Goal: Obtain resource: Download file/media

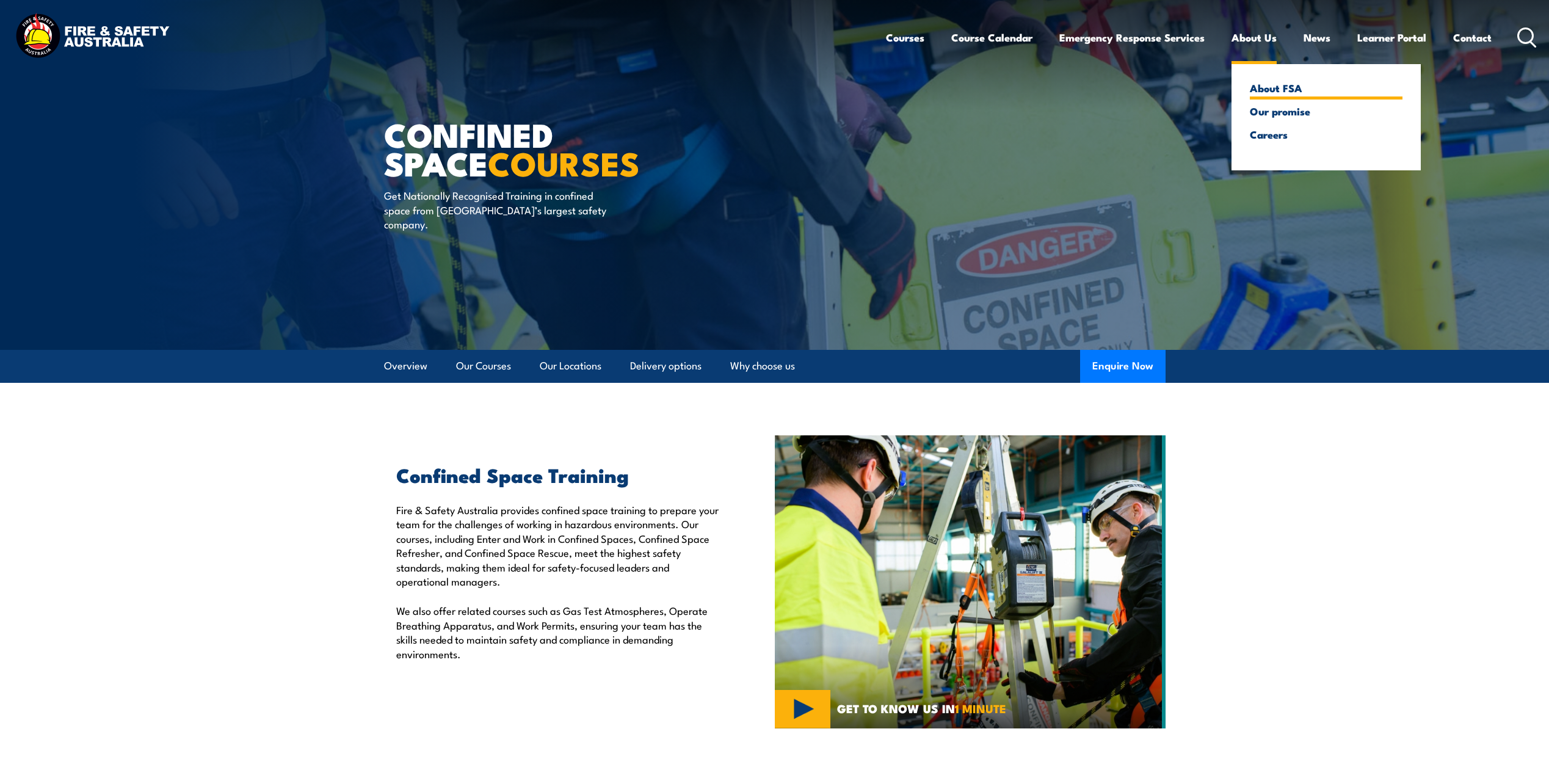
click at [1271, 90] on link "About FSA" at bounding box center [1326, 88] width 153 height 11
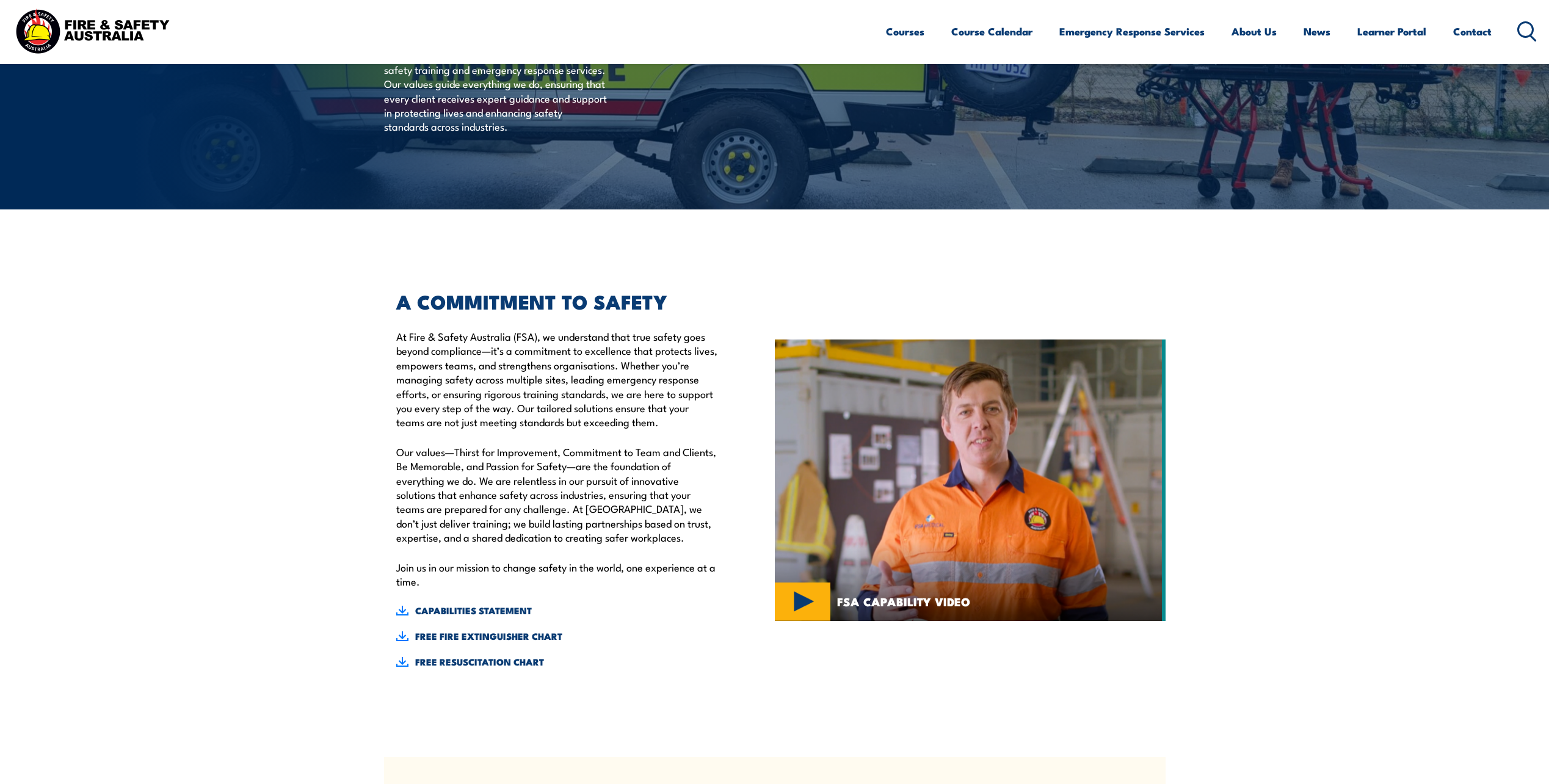
scroll to position [367, 0]
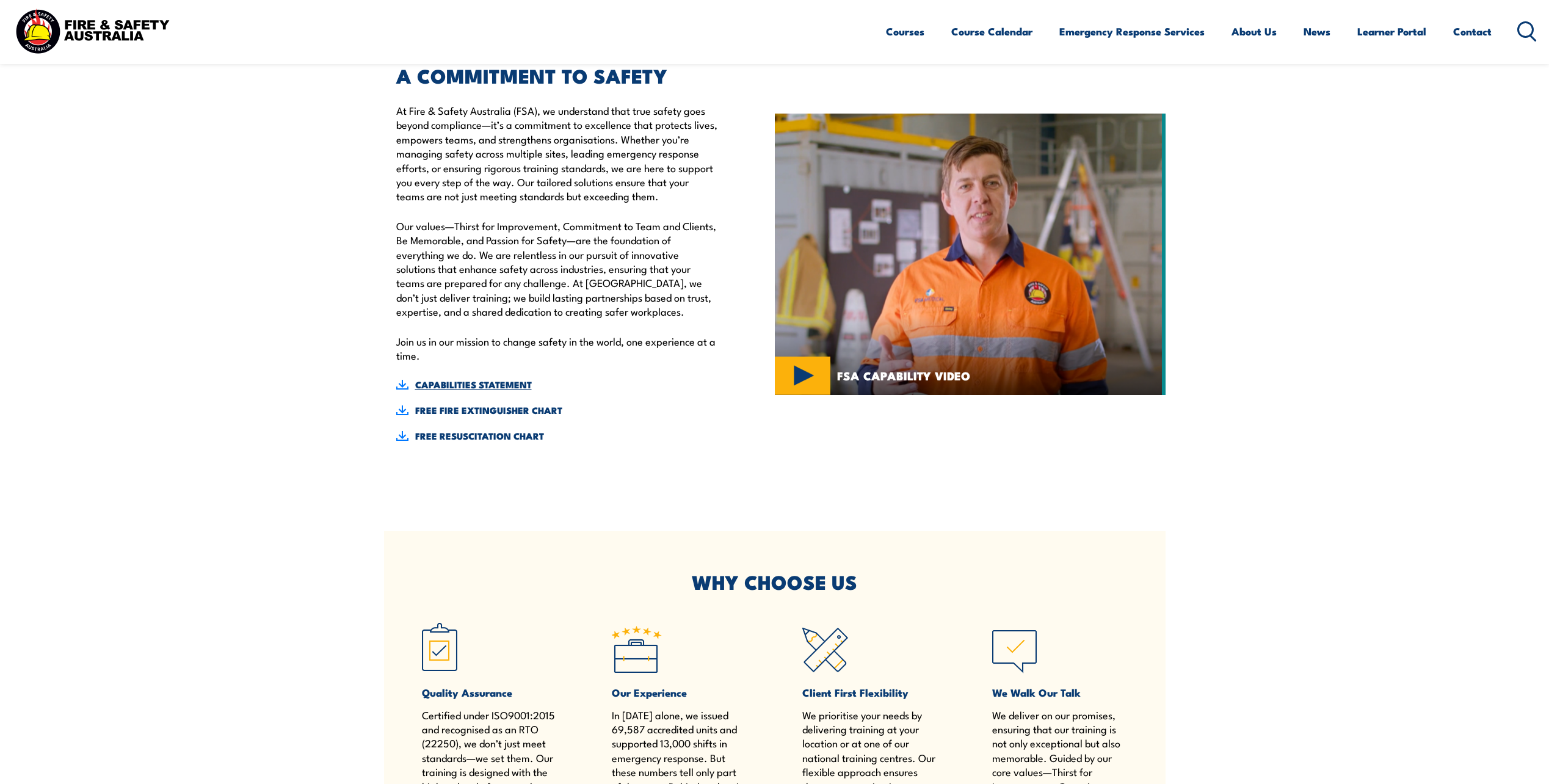
click at [451, 381] on link "CAPABILITIES STATEMENT" at bounding box center [557, 385] width 322 height 14
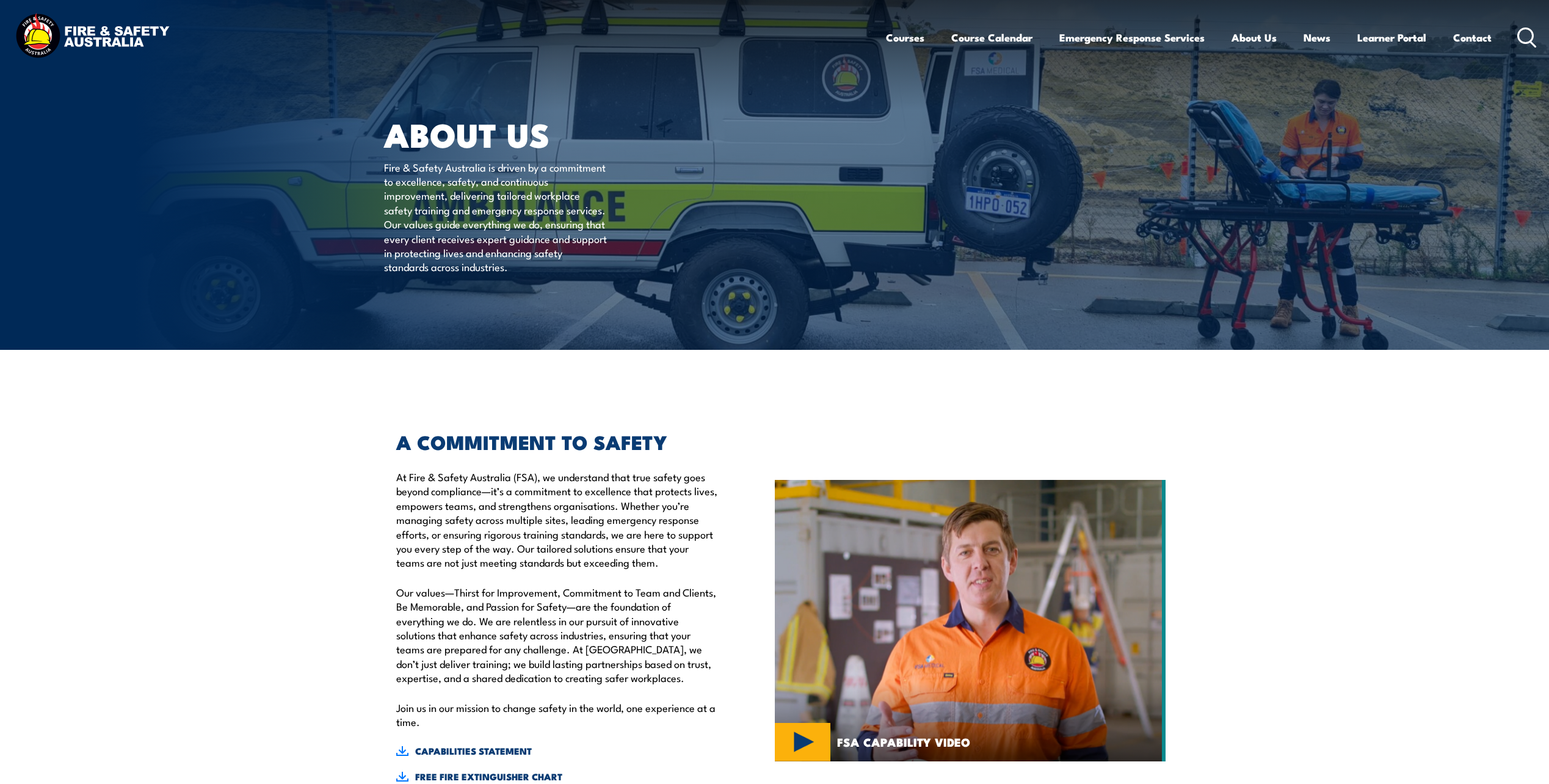
click at [109, 34] on img at bounding box center [92, 37] width 160 height 52
